Goal: Task Accomplishment & Management: Manage account settings

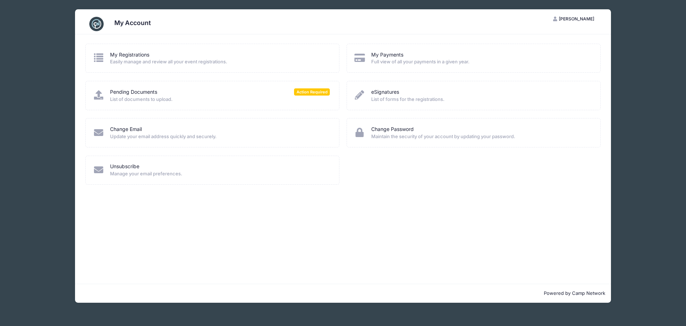
click at [314, 95] on span "Action Required" at bounding box center [312, 91] width 36 height 7
click at [158, 96] on span "List of documents to upload." at bounding box center [220, 99] width 220 height 7
click at [308, 87] on div "Pending Documents Action Required List of documents to upload." at bounding box center [212, 95] width 254 height 29
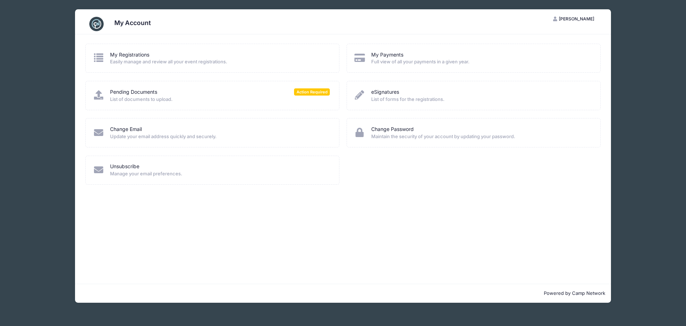
click at [218, 96] on span "List of documents to upload." at bounding box center [220, 99] width 220 height 7
click at [308, 91] on span "Action Required" at bounding box center [312, 91] width 36 height 7
click at [312, 92] on span "Action Required" at bounding box center [312, 91] width 36 height 7
click at [307, 96] on span "List of documents to upload." at bounding box center [220, 99] width 220 height 7
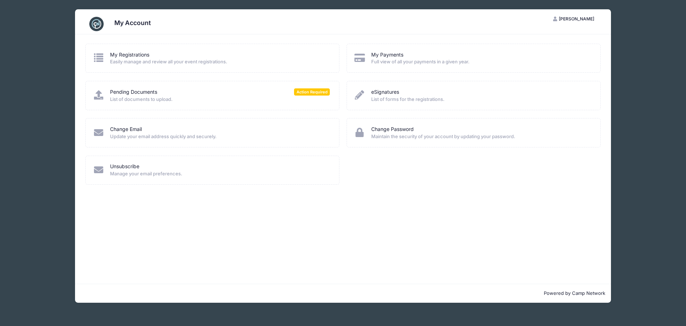
click at [148, 97] on span "List of documents to upload." at bounding box center [220, 99] width 220 height 7
click at [308, 91] on span "Action Required" at bounding box center [312, 91] width 36 height 7
click at [306, 90] on span "Action Required" at bounding box center [312, 91] width 36 height 7
click at [318, 94] on span "Action Required" at bounding box center [312, 91] width 36 height 7
click at [310, 89] on span "Action Required" at bounding box center [312, 91] width 36 height 7
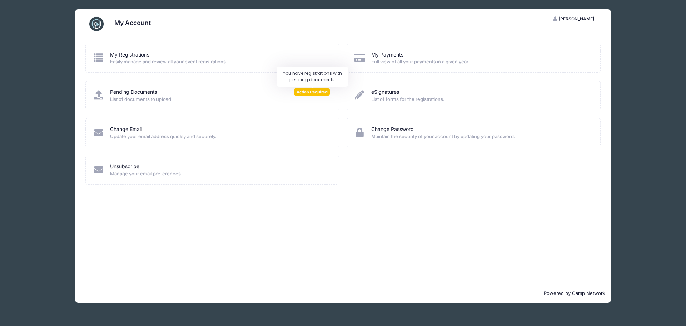
click at [311, 91] on span "Action Required" at bounding box center [312, 91] width 36 height 7
click at [302, 85] on div "You have registrations with pending documents." at bounding box center [312, 76] width 71 height 20
click at [305, 90] on span "Action Required" at bounding box center [312, 91] width 36 height 7
click at [304, 89] on span "Action Required" at bounding box center [312, 91] width 36 height 7
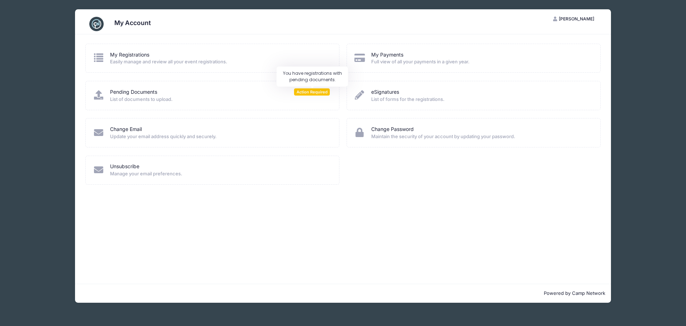
click at [304, 89] on span "Action Required" at bounding box center [312, 91] width 36 height 7
click at [312, 93] on span "Action Required" at bounding box center [312, 91] width 36 height 7
click at [128, 89] on link "Pending Documents" at bounding box center [133, 92] width 47 height 8
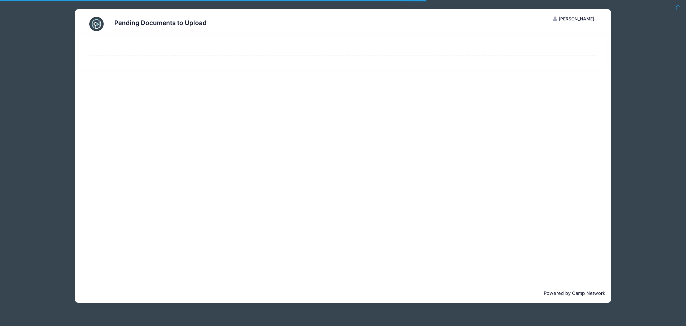
select select "50"
